Goal: Transaction & Acquisition: Purchase product/service

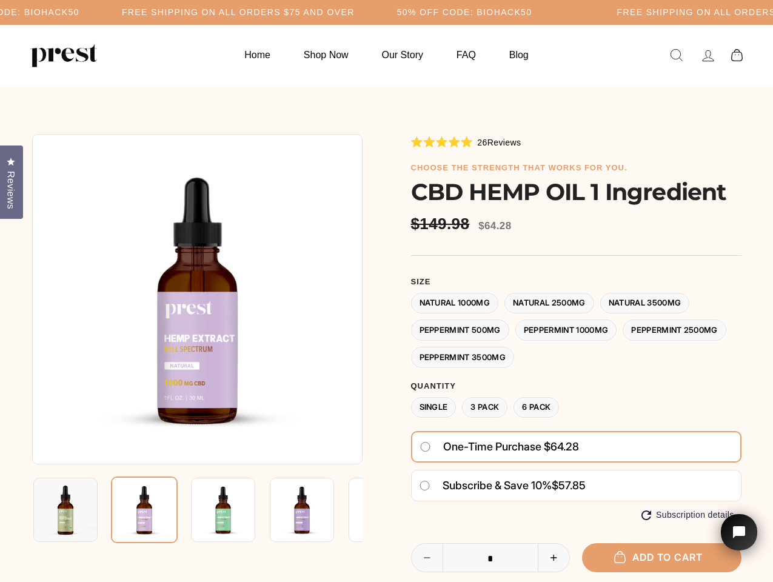
click at [386, 291] on div at bounding box center [386, 435] width 709 height 603
click at [355, 12] on h5 "Free Shipping on all orders $75 and over" at bounding box center [238, 12] width 233 height 10
click at [197, 299] on img at bounding box center [197, 299] width 330 height 330
click at [197, 510] on img at bounding box center [223, 510] width 64 height 64
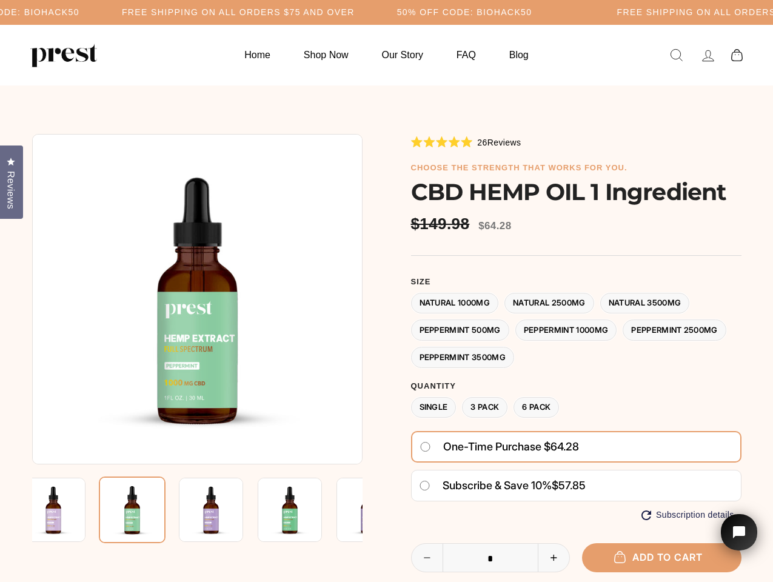
click at [65, 510] on img at bounding box center [53, 510] width 64 height 64
click at [144, 510] on img at bounding box center [132, 510] width 67 height 67
click at [223, 510] on img at bounding box center [211, 510] width 64 height 64
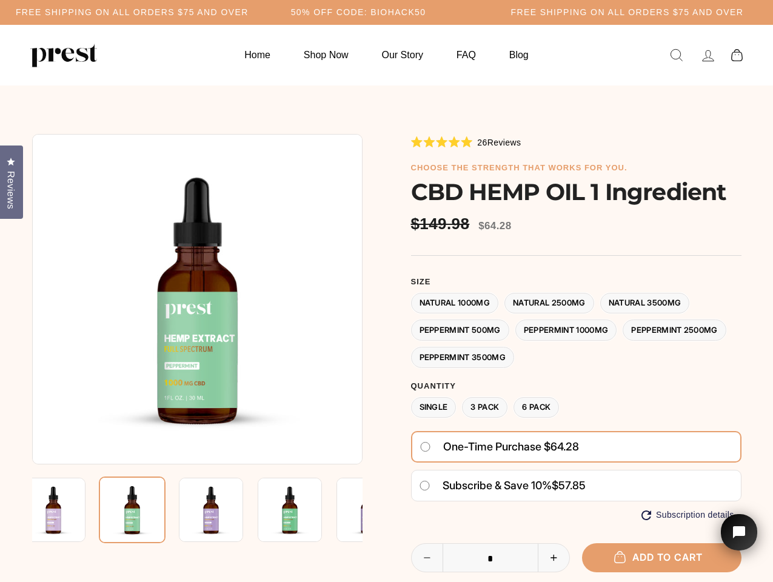
click at [223, 510] on img at bounding box center [211, 510] width 64 height 64
